Goal: Task Accomplishment & Management: Manage account settings

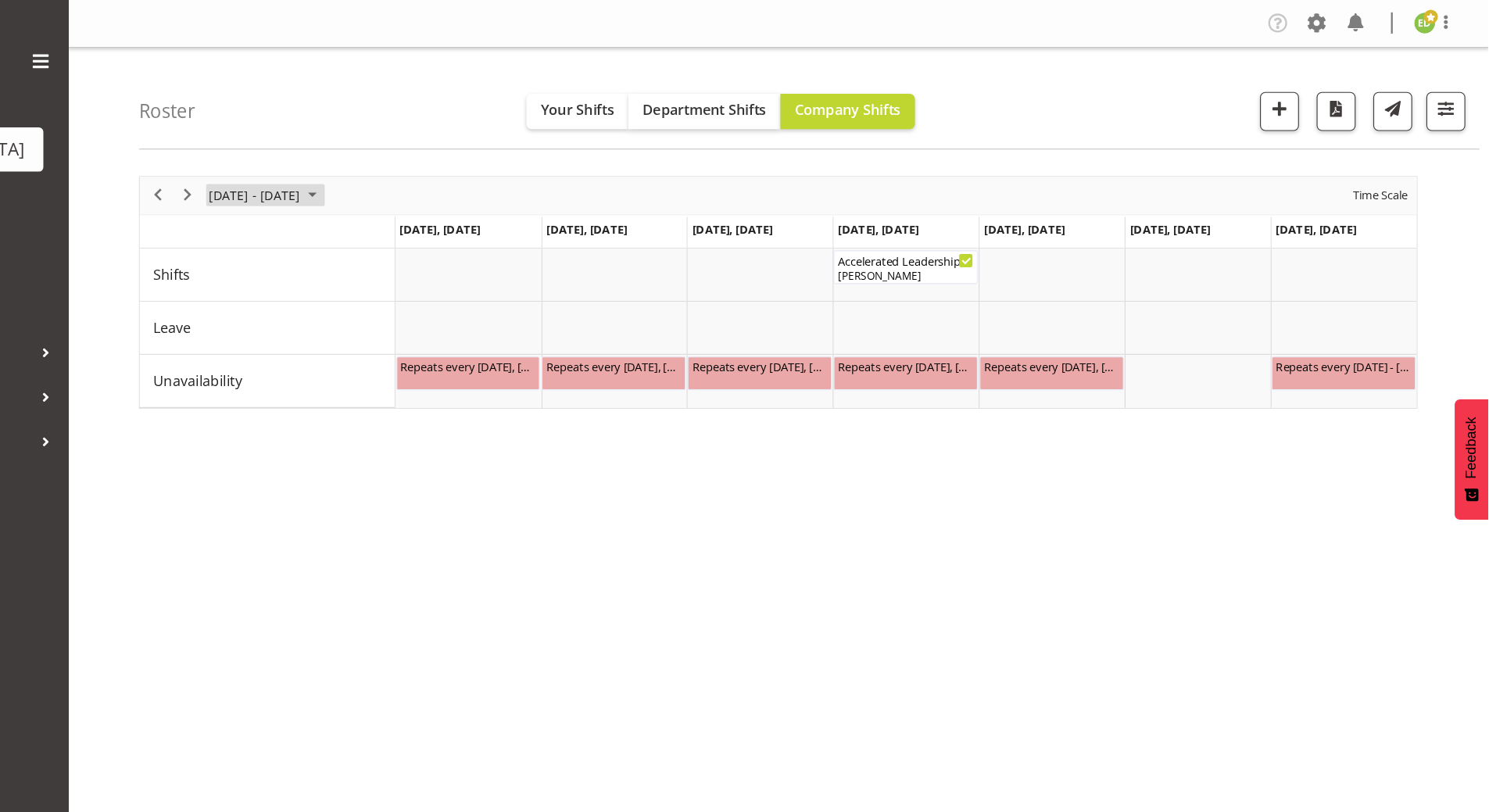
click at [460, 175] on span "August 2025" at bounding box center [450, 172] width 19 height 20
click at [394, 372] on span "26" at bounding box center [400, 372] width 23 height 23
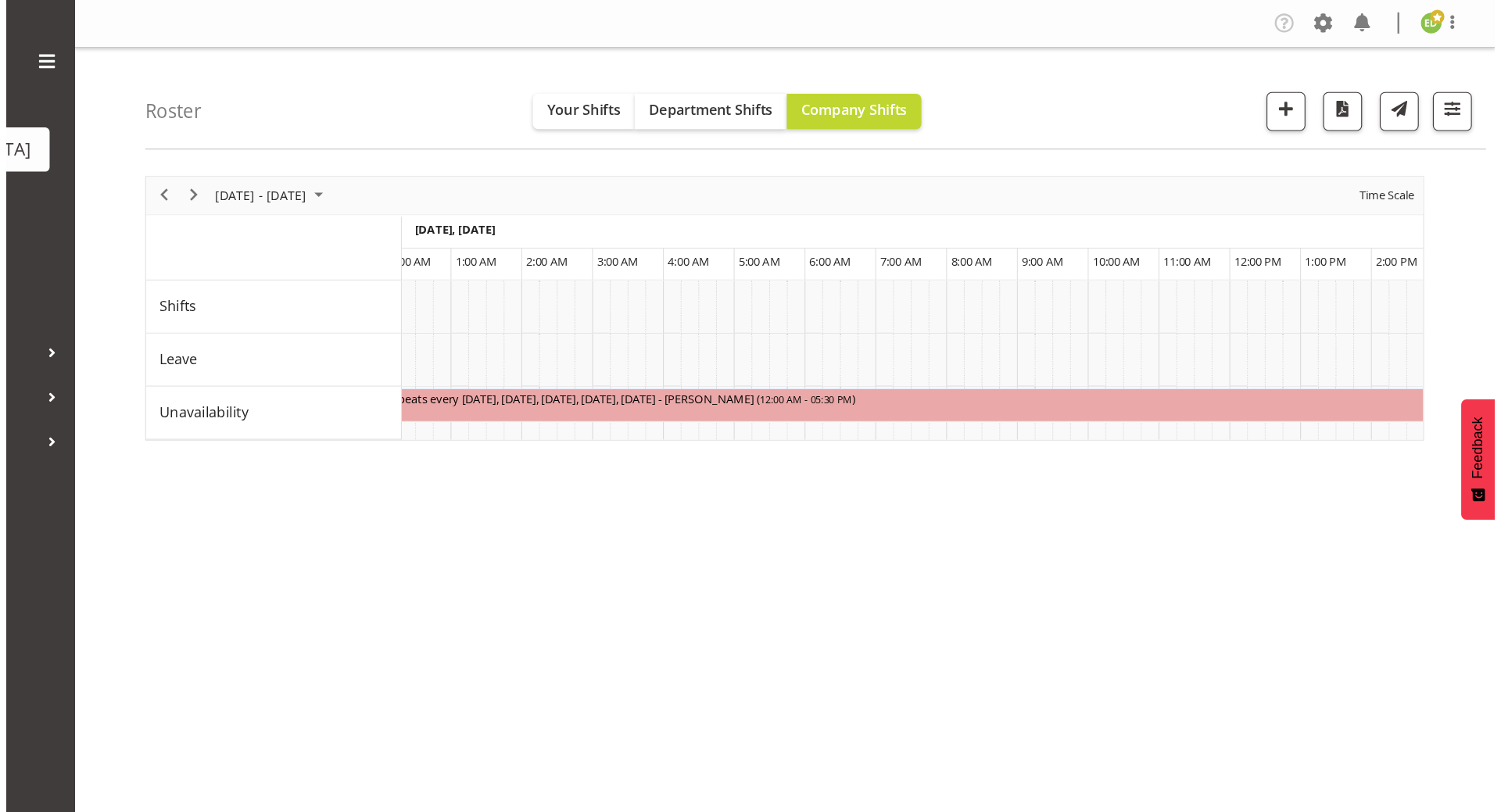
scroll to position [0, 27]
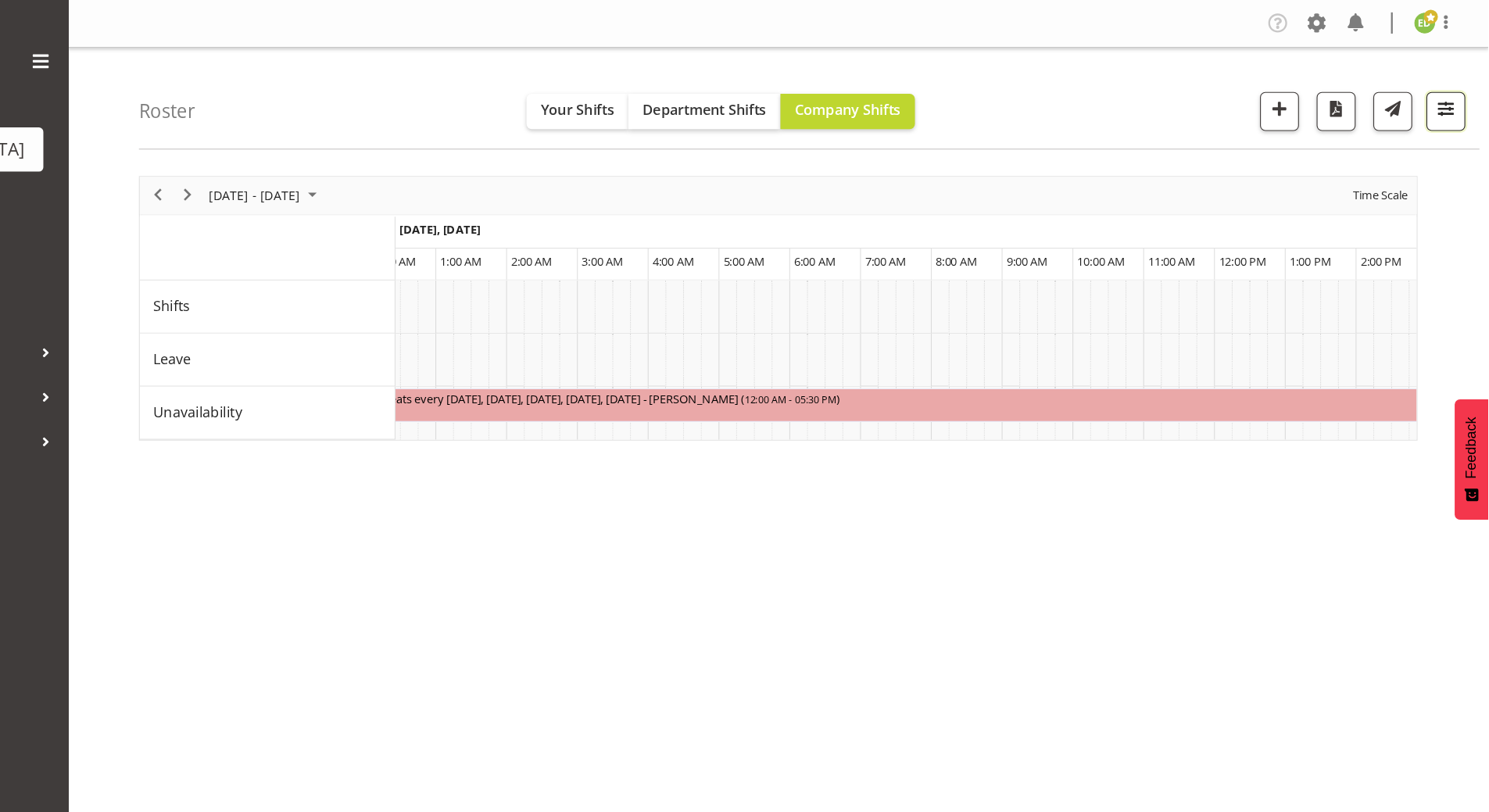
click at [1453, 96] on span "button" at bounding box center [1451, 96] width 20 height 20
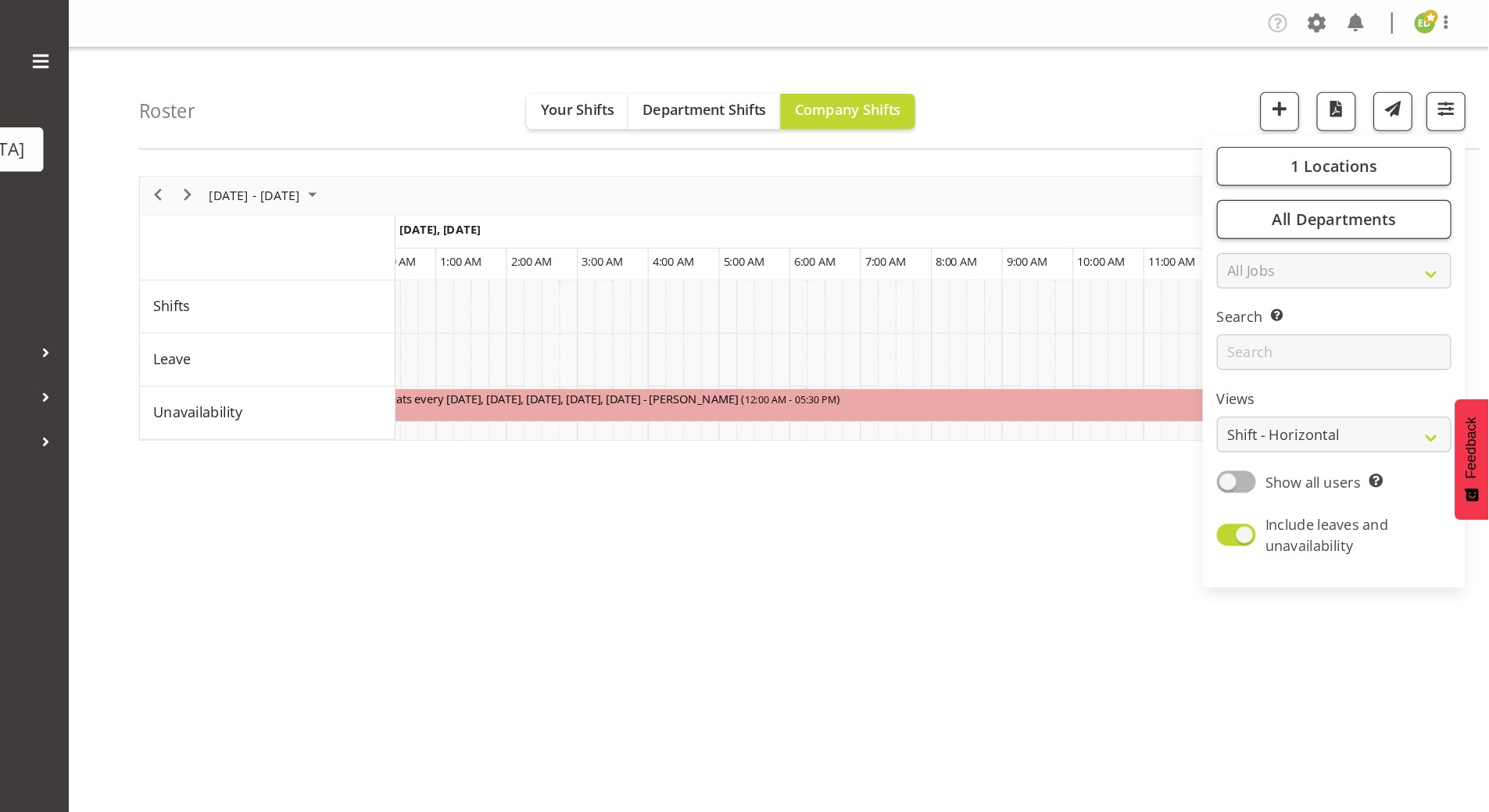
click at [1192, 181] on div "[DATE] - [DATE] [DATE] Day Week Fortnight Month calendar Month Agenda Time Scale" at bounding box center [862, 173] width 1128 height 33
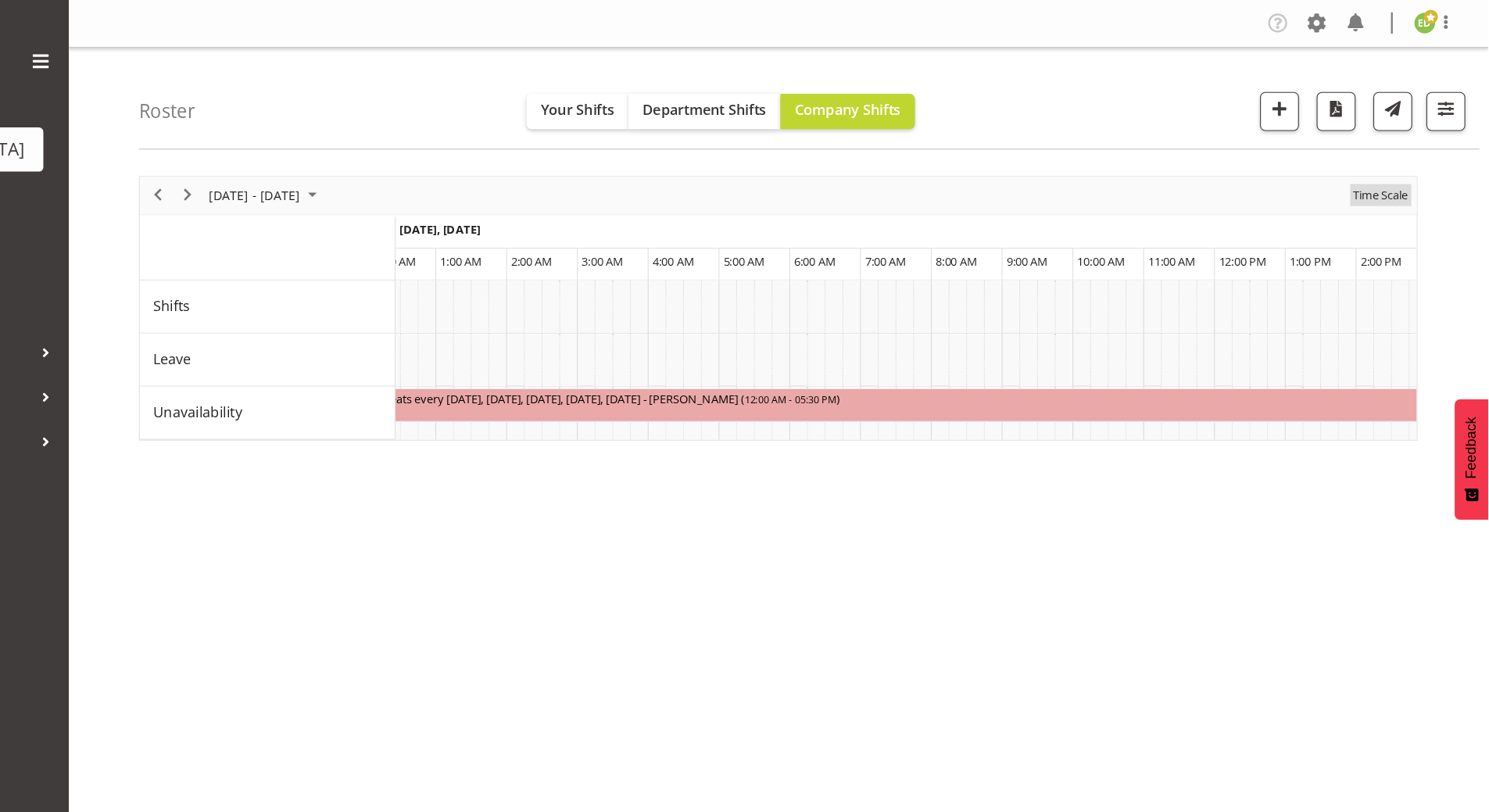
click at [1406, 175] on span "Time Scale" at bounding box center [1393, 172] width 52 height 20
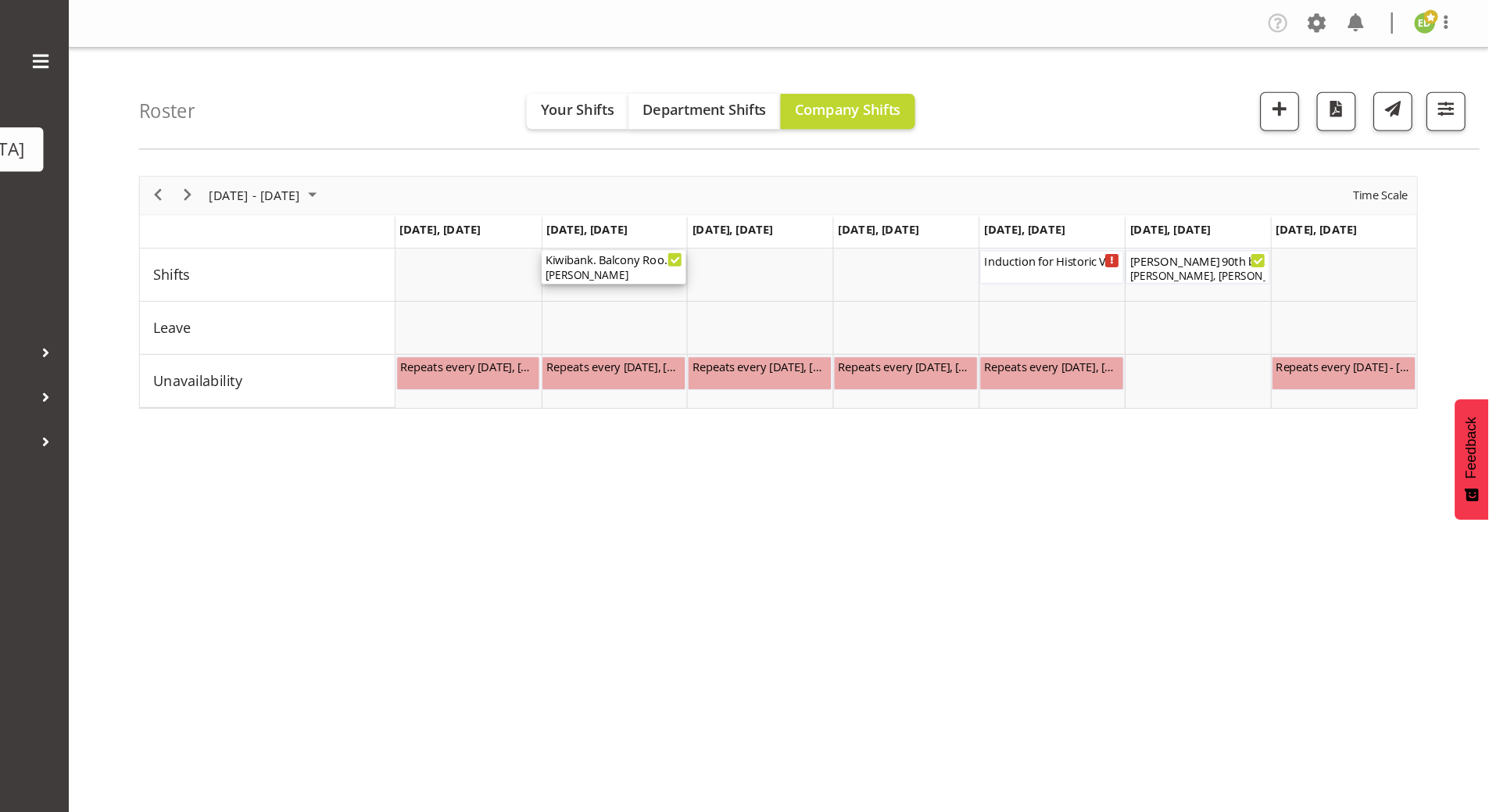
click at [731, 239] on div "[PERSON_NAME]" at bounding box center [716, 243] width 121 height 14
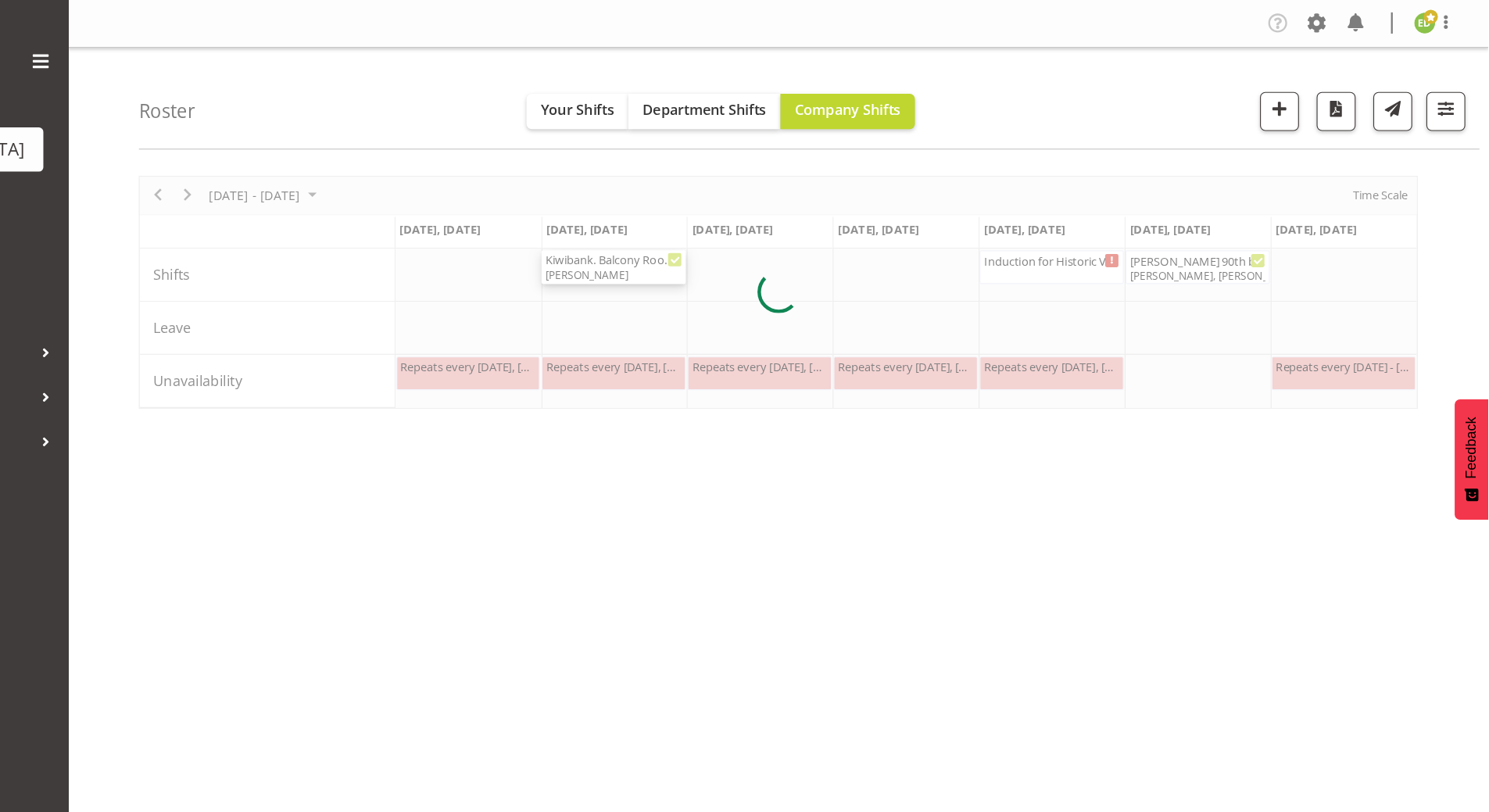
select select "7"
select select "2025"
select select "14"
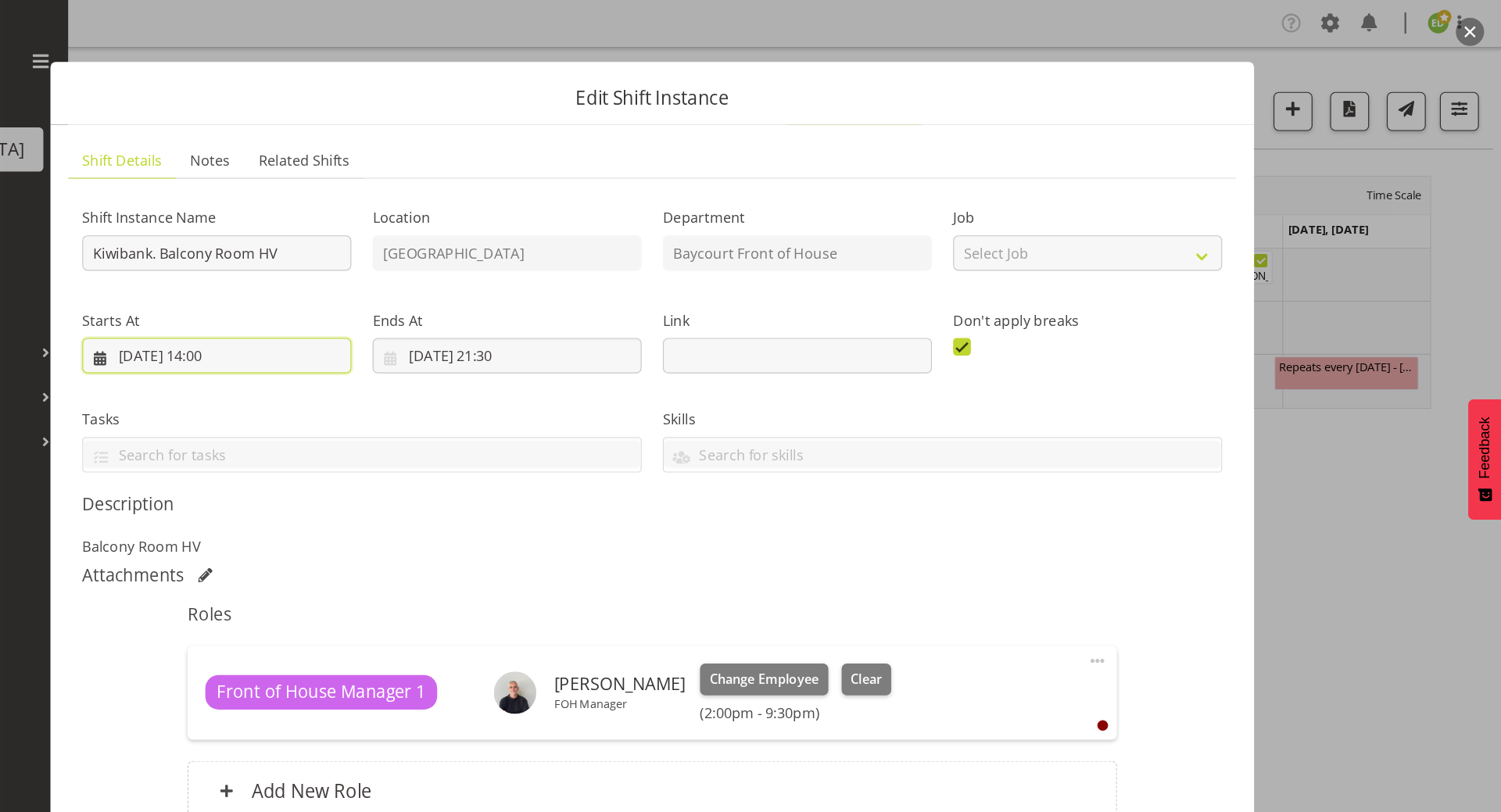
click at [385, 315] on input "[DATE] 14:00" at bounding box center [365, 314] width 237 height 31
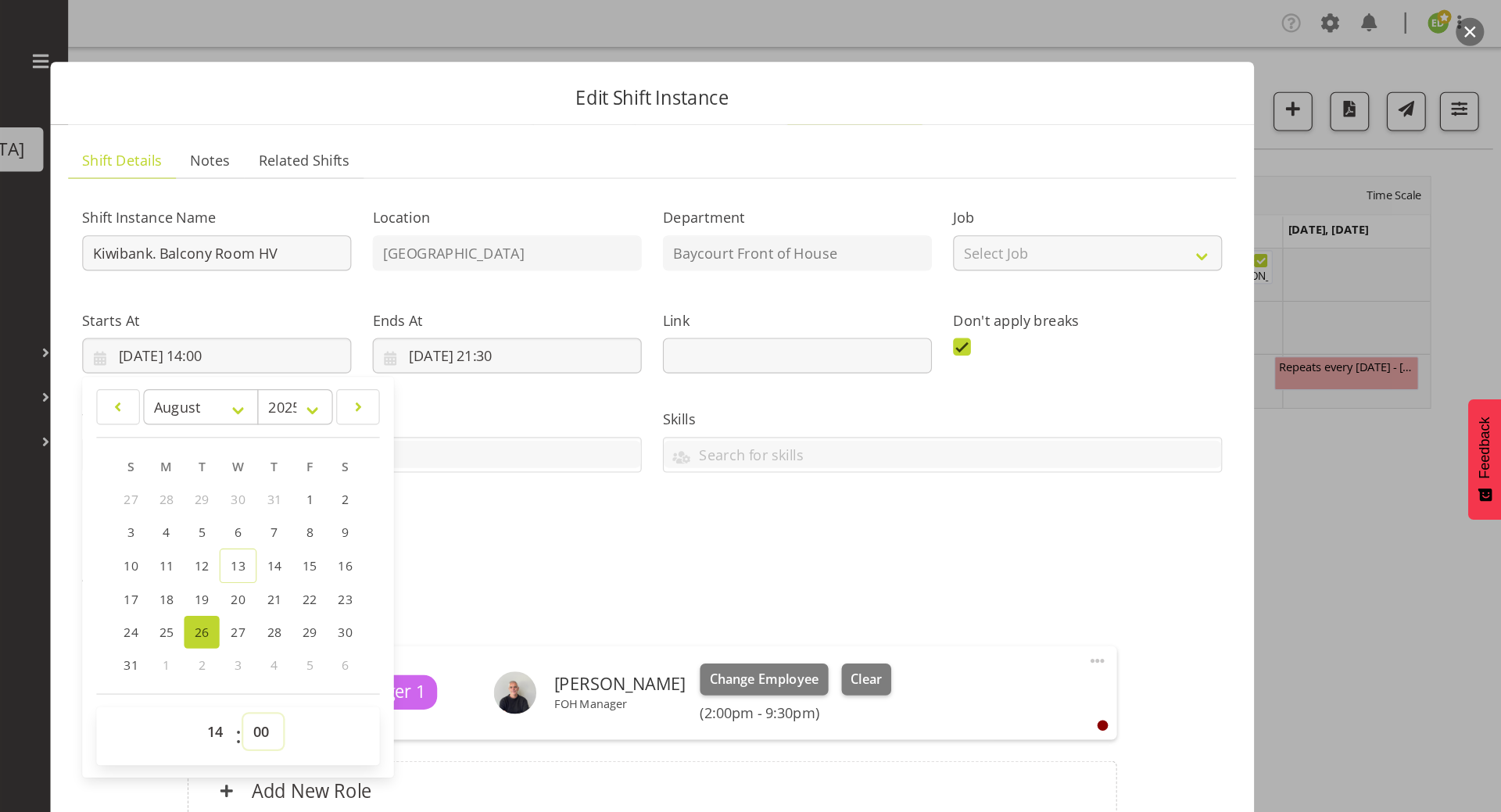
click at [410, 646] on select "00 01 02 03 04 05 06 07 08 09 10 11 12 13 14 15 16 17 18 19 20 21 22 23 24 25 2…" at bounding box center [407, 646] width 35 height 31
click at [375, 643] on select "00 01 02 03 04 05 06 07 08 09 10 11 12 13 14 15 16 17 18 19 20 21 22 23" at bounding box center [366, 646] width 35 height 31
click at [349, 630] on select "00 01 02 03 04 05 06 07 08 09 10 11 12 13 14 15 16 17 18 19 20 21 22 23" at bounding box center [366, 646] width 35 height 31
click at [405, 648] on select "00 01 02 03 04 05 06 07 08 09 10 11 12 13 14 15 16 17 18 19 20 21 22 23 24 25 2…" at bounding box center [407, 646] width 35 height 31
select select "30"
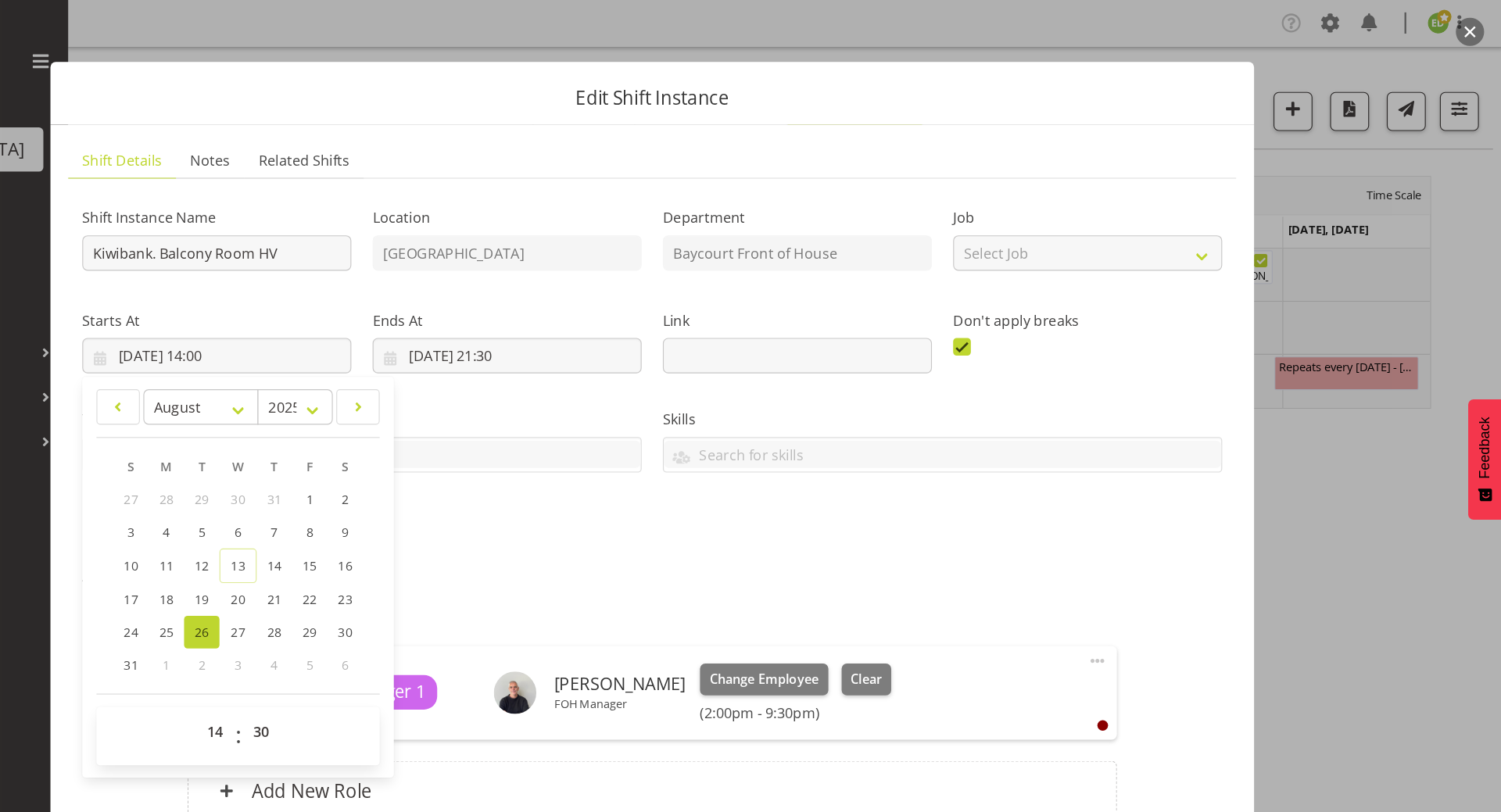
type input "[DATE] 14:30"
click at [703, 543] on h5 "Roles" at bounding box center [750, 543] width 820 height 19
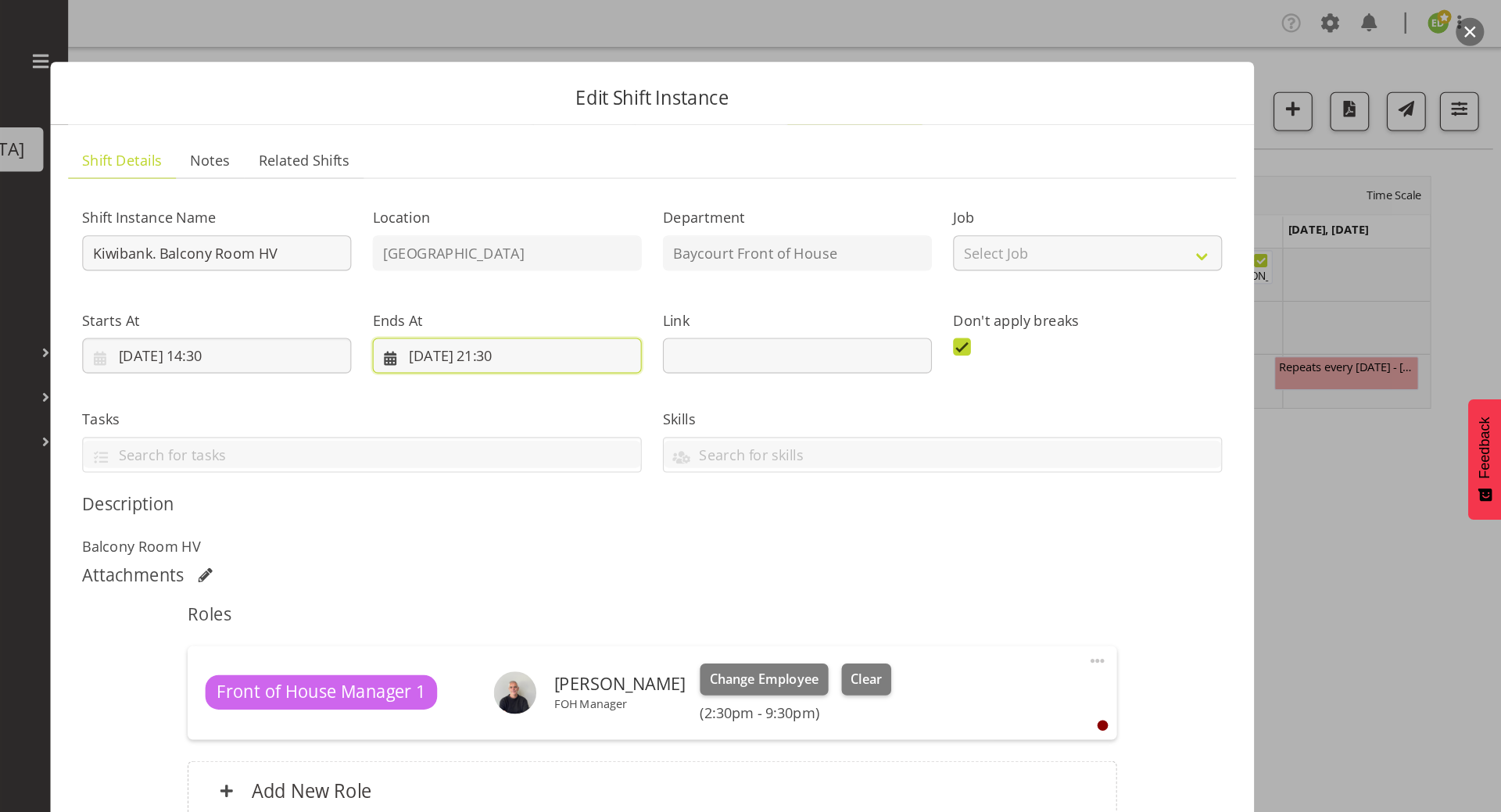
click at [646, 309] on input "[DATE] 21:30" at bounding box center [622, 314] width 237 height 31
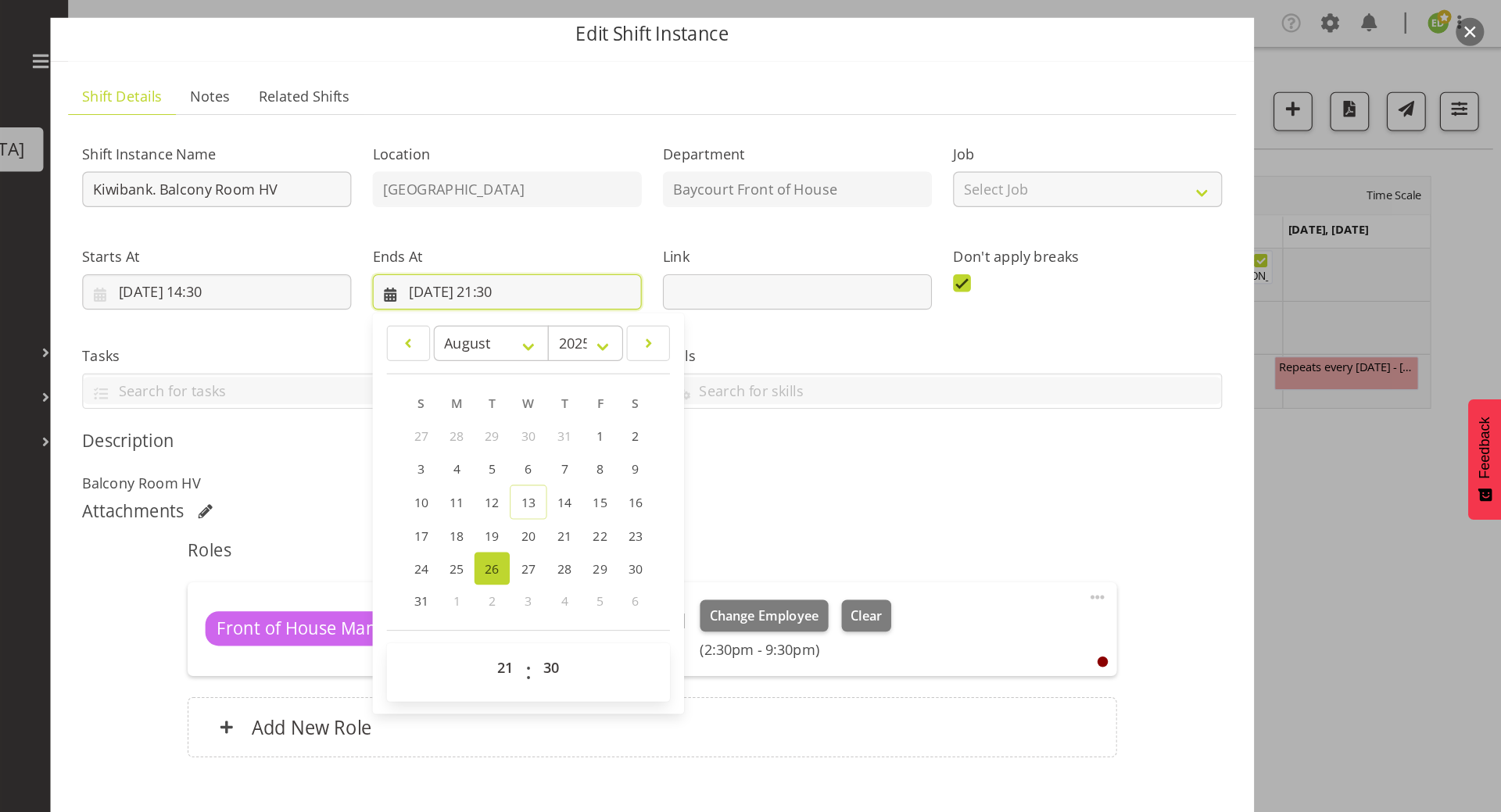
scroll to position [68, 0]
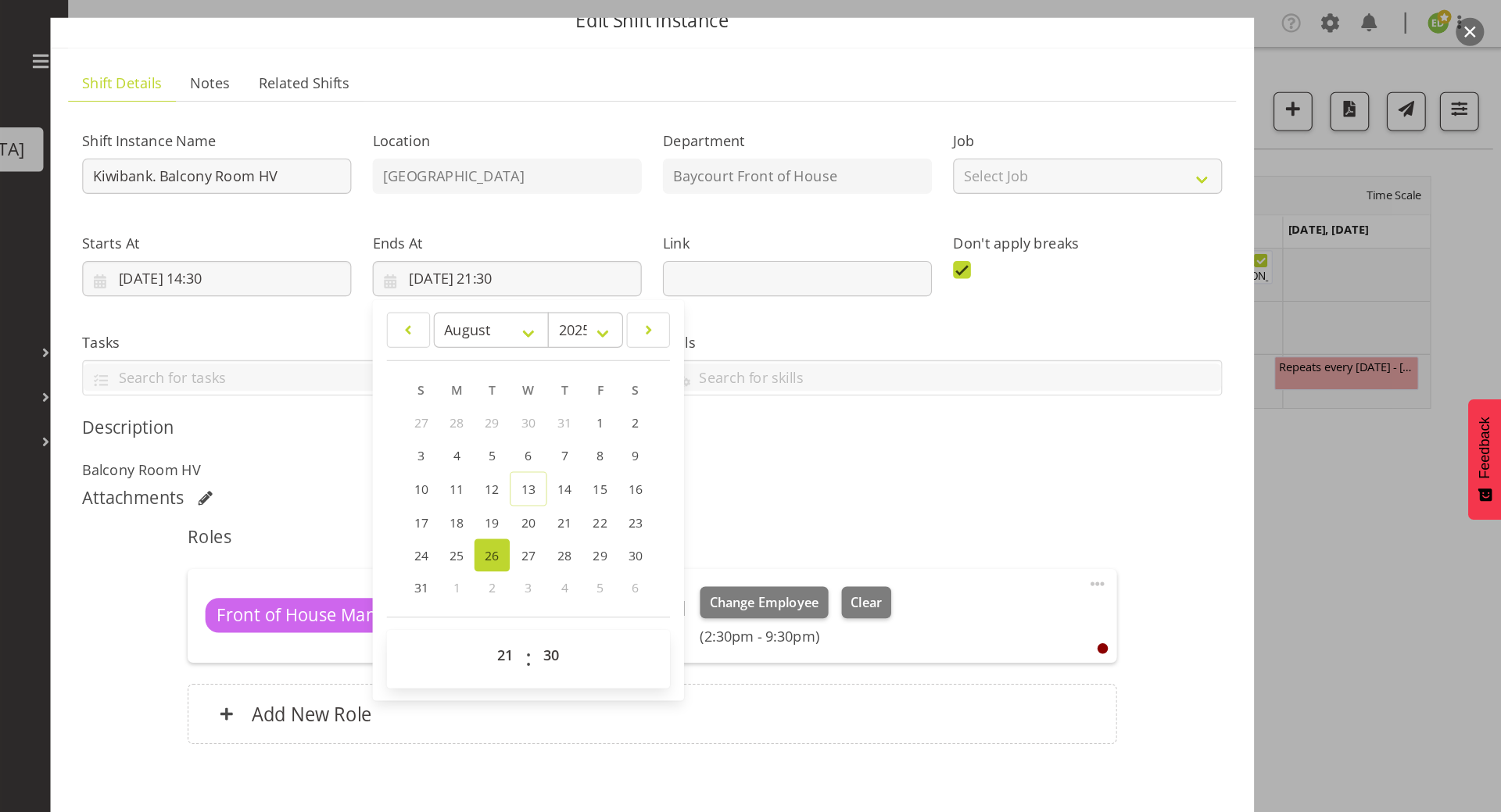
click at [920, 428] on div "Shift Instance Name Kiwibank. Balcony Room HV Location [GEOGRAPHIC_DATA] Baycou…" at bounding box center [750, 389] width 1007 height 573
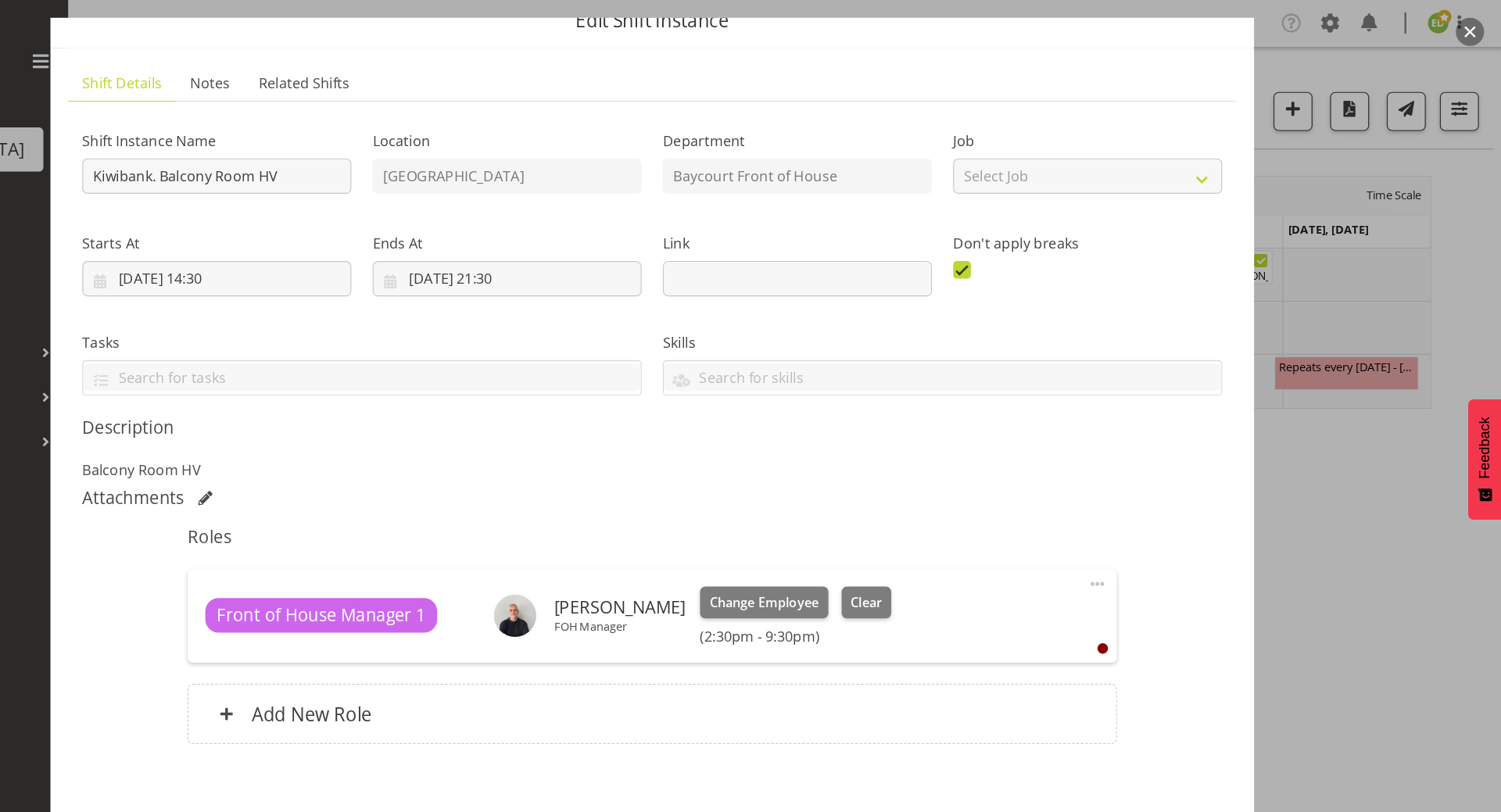
click at [350, 442] on span at bounding box center [356, 440] width 13 height 13
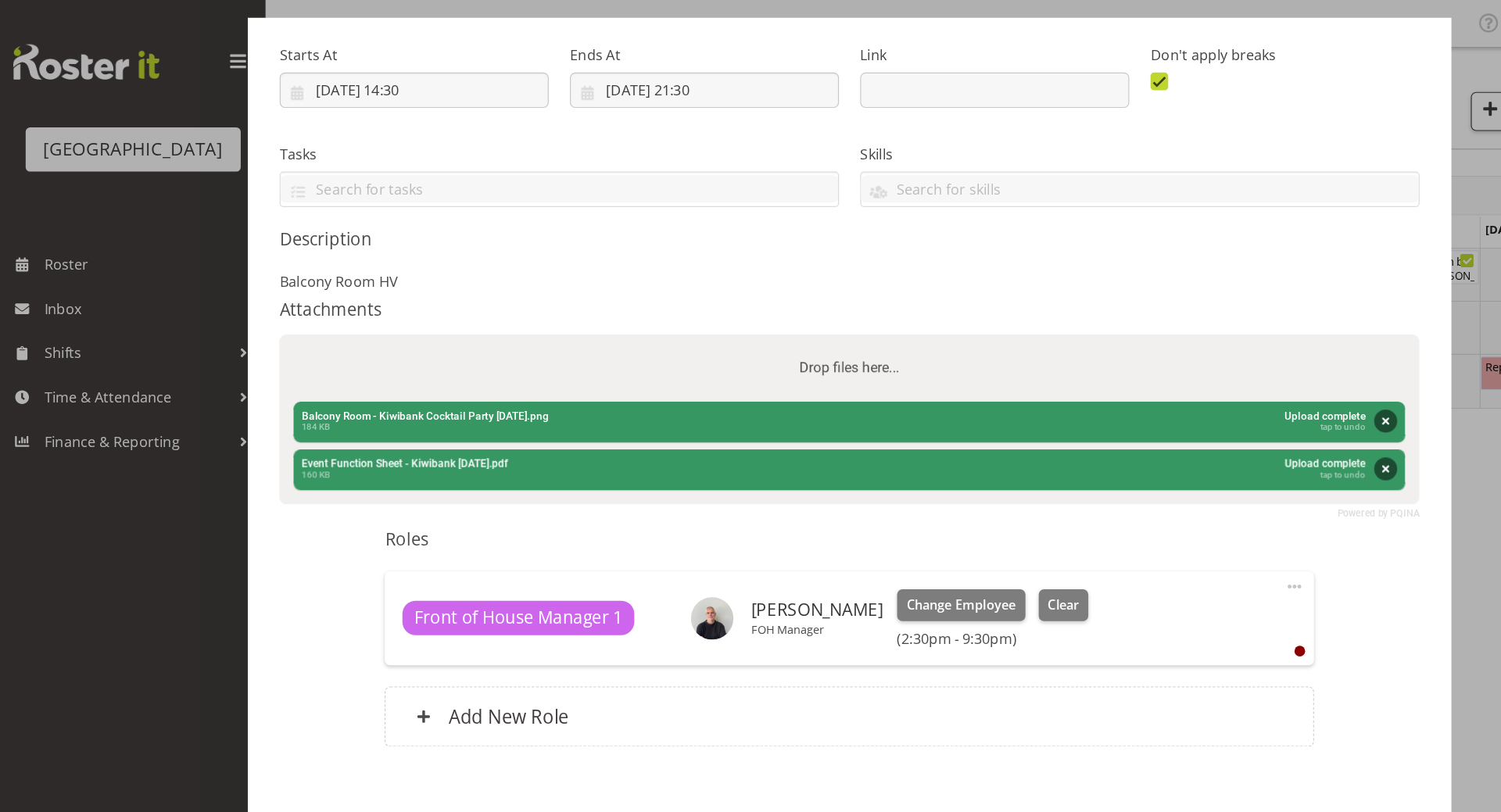
scroll to position [236, 0]
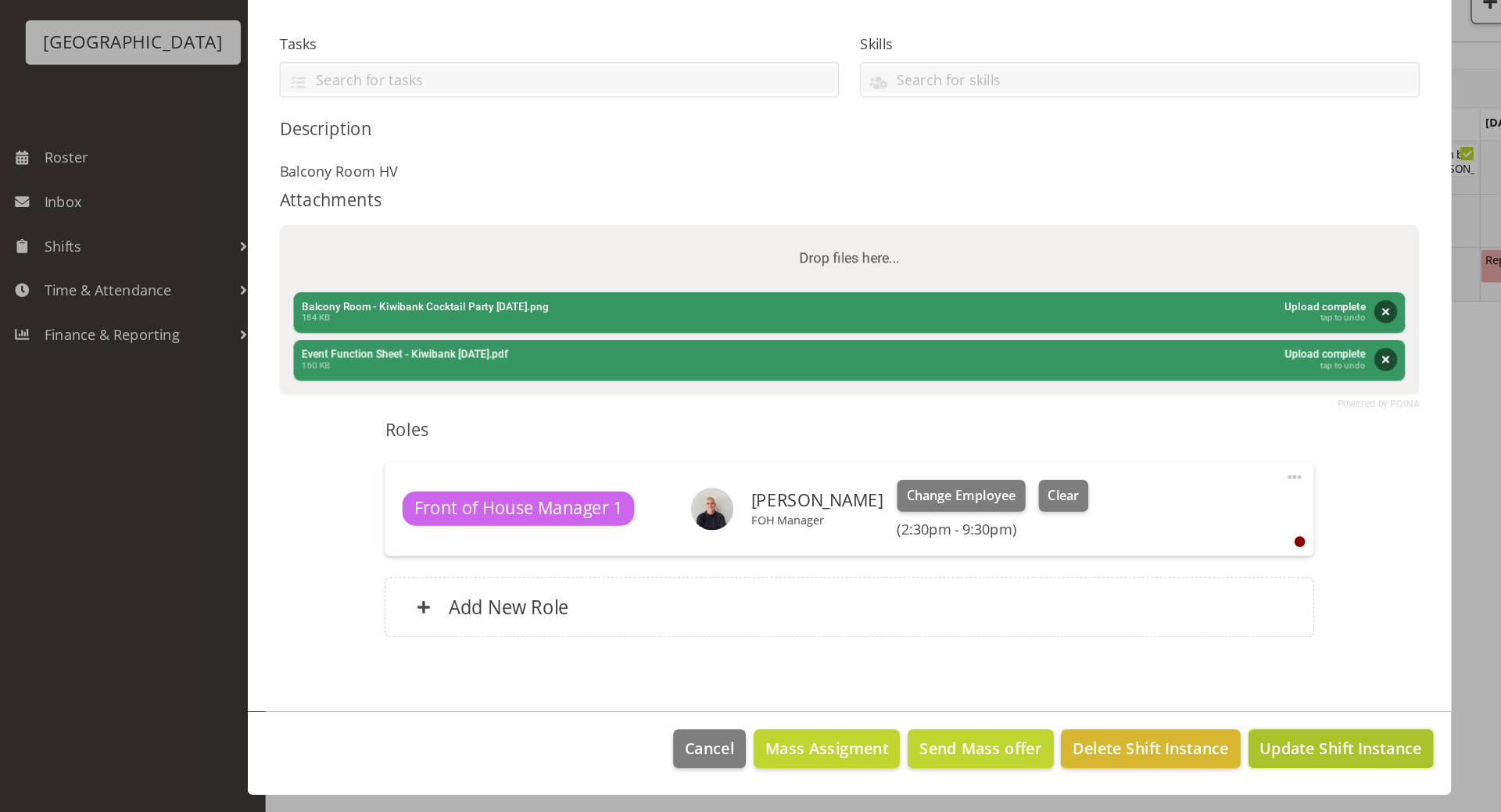
click at [1224, 753] on span "Update Shift Instance" at bounding box center [1185, 755] width 143 height 20
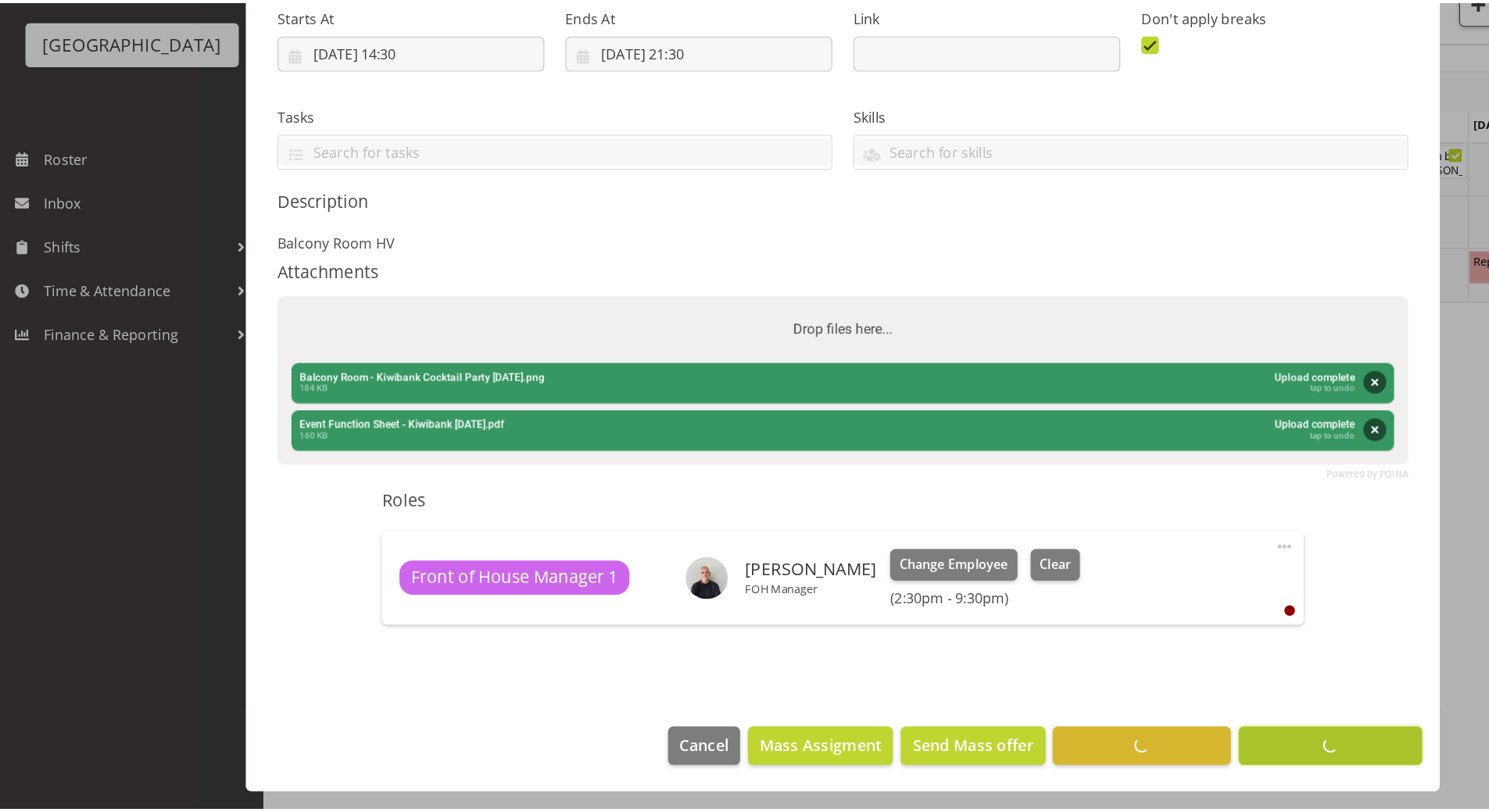
scroll to position [175, 0]
